Goal: Use online tool/utility: Utilize a website feature to perform a specific function

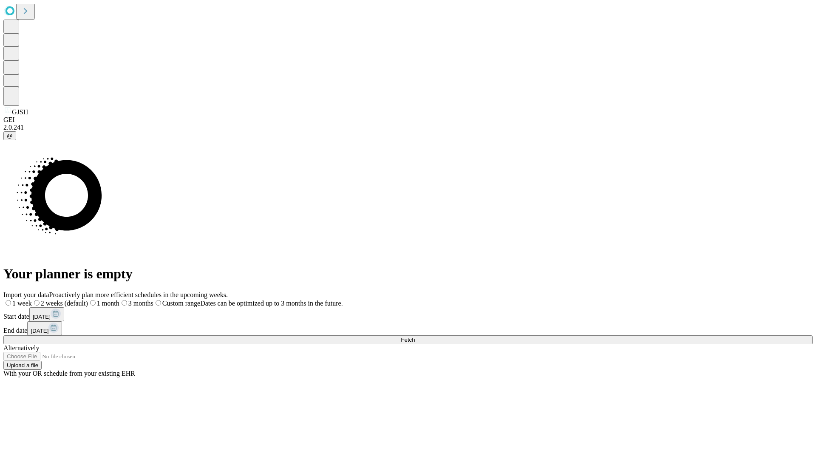
click at [415, 337] on span "Fetch" at bounding box center [408, 340] width 14 height 6
